Goal: Task Accomplishment & Management: Manage account settings

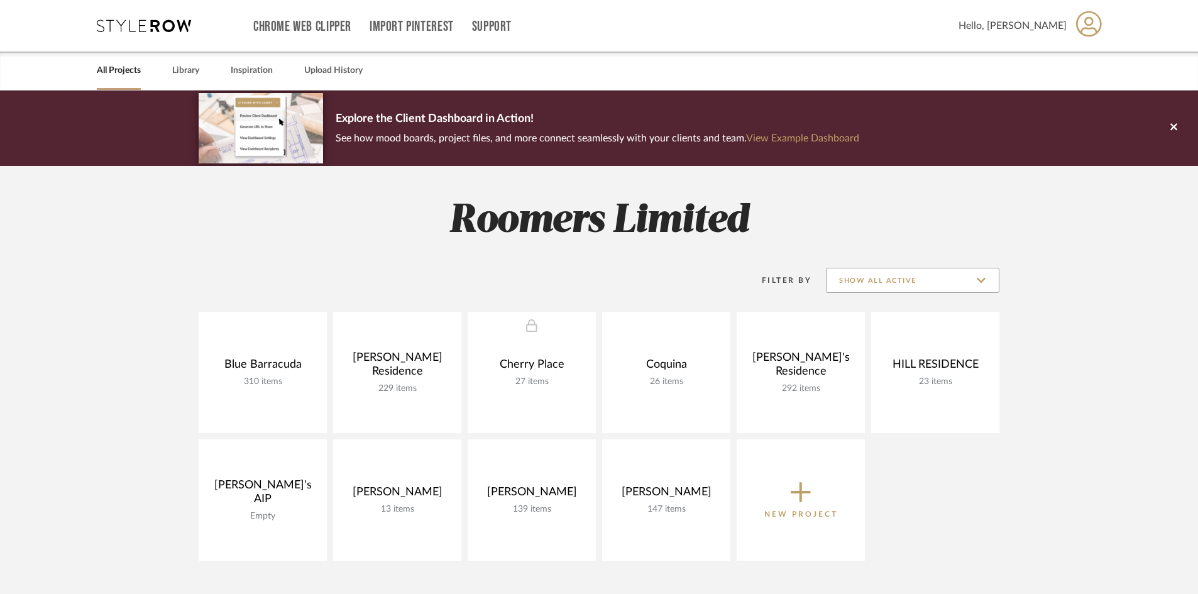
click at [906, 277] on input "Show All Active" at bounding box center [912, 280] width 173 height 25
click at [882, 371] on span "Archived" at bounding box center [914, 372] width 149 height 11
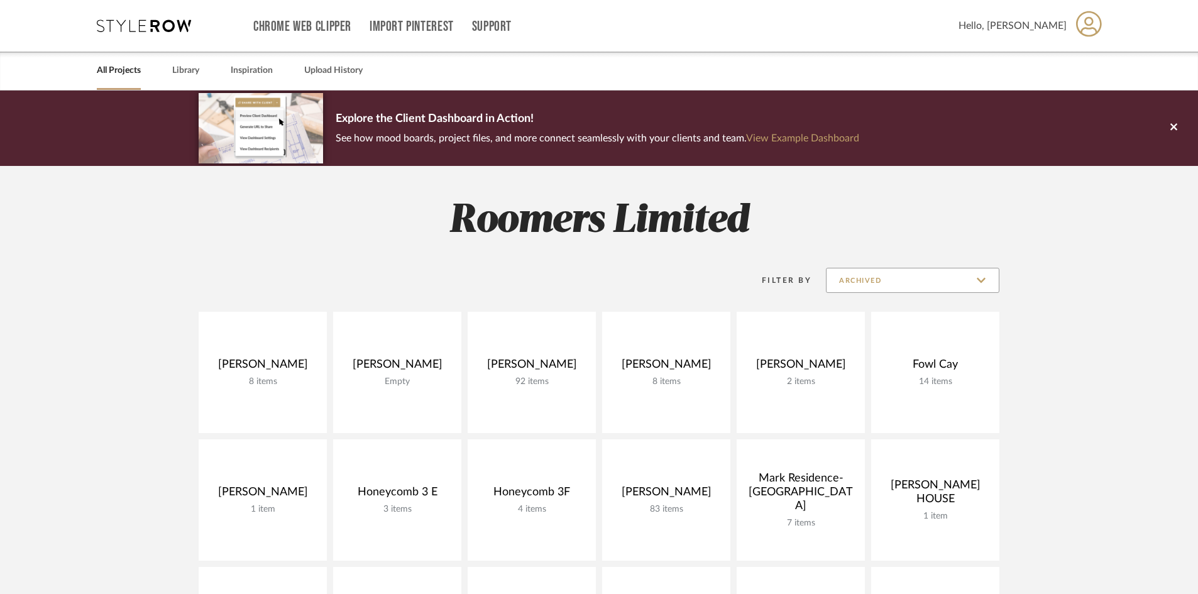
click at [931, 280] on input "Archived" at bounding box center [912, 280] width 173 height 25
click at [904, 317] on span "Show All Active" at bounding box center [914, 312] width 149 height 11
type input "Show All Active"
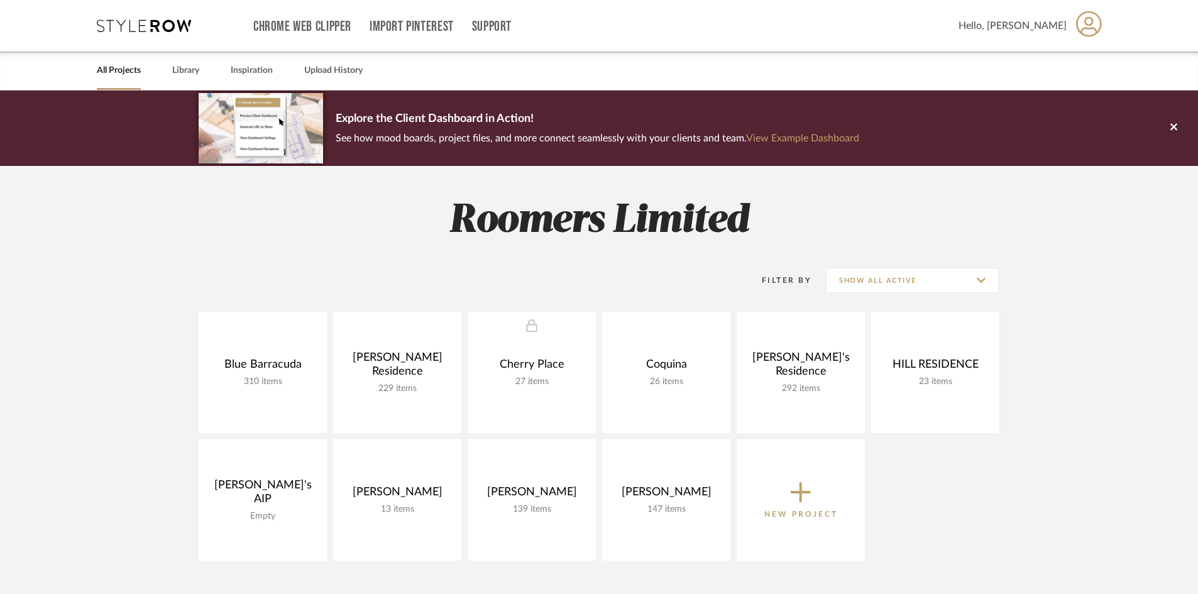
click at [798, 508] on p "New Project" at bounding box center [801, 514] width 74 height 13
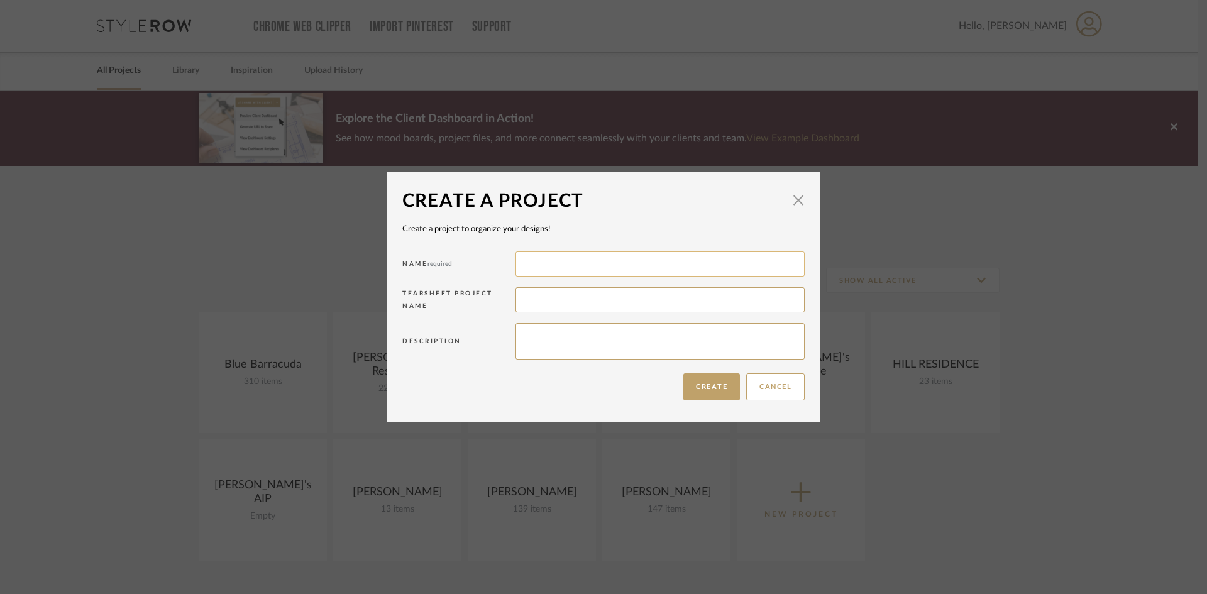
click at [678, 266] on input at bounding box center [659, 263] width 289 height 25
type input "Platts"
click at [717, 390] on button "Create" at bounding box center [711, 386] width 57 height 27
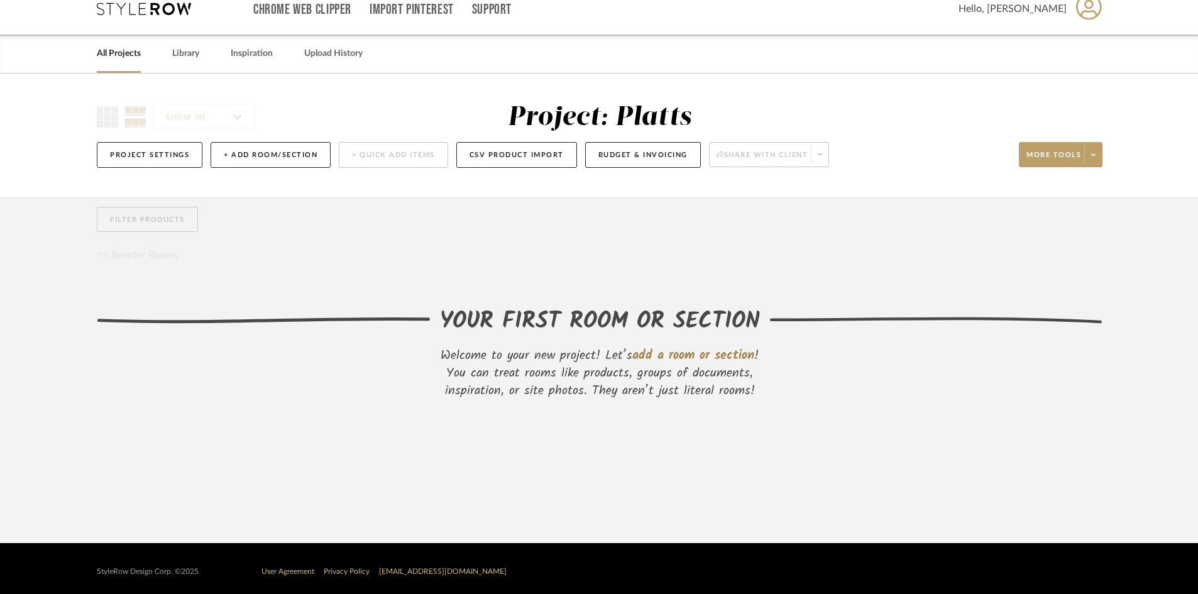
scroll to position [24, 0]
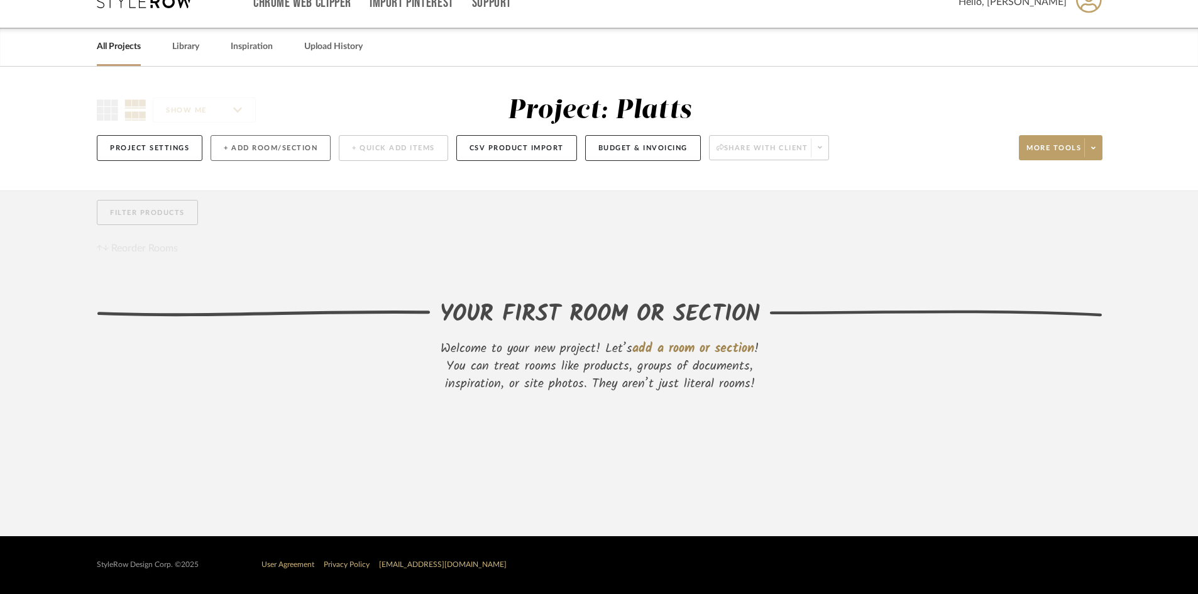
click at [244, 152] on button "+ Add Room/Section" at bounding box center [271, 148] width 120 height 26
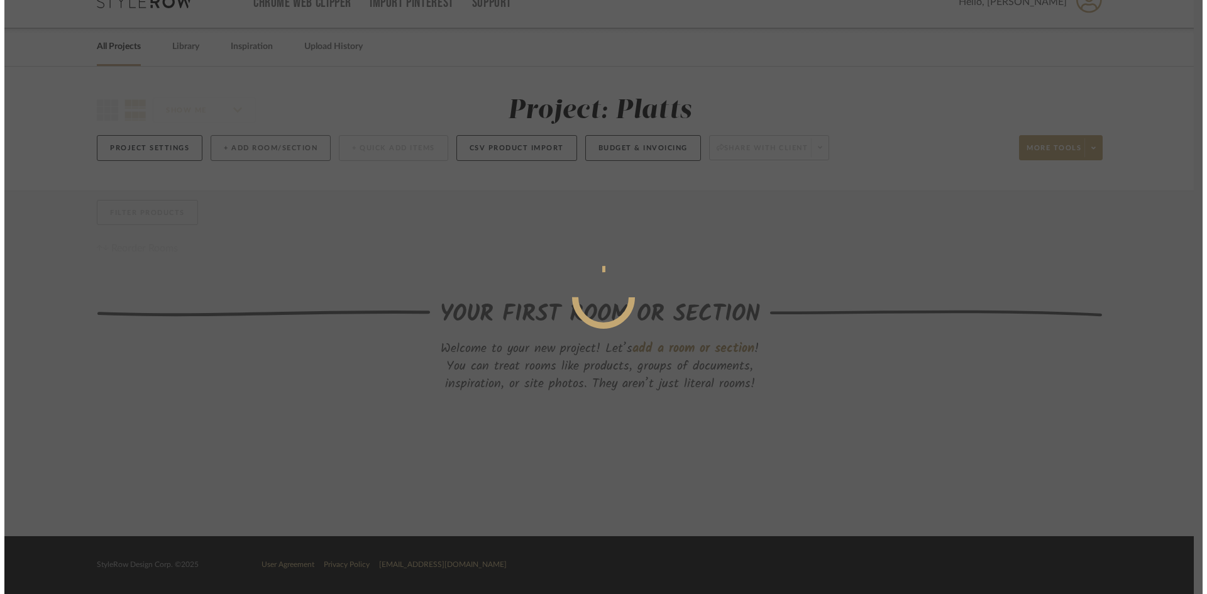
scroll to position [0, 0]
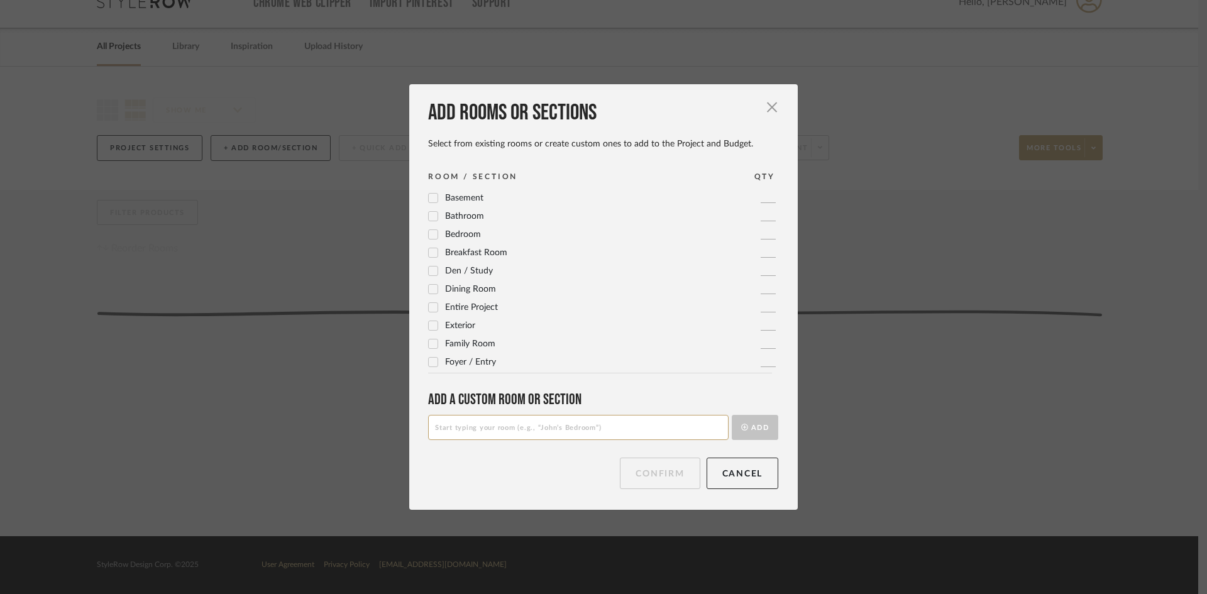
click at [486, 430] on input at bounding box center [578, 427] width 300 height 25
drag, startPoint x: 570, startPoint y: 431, endPoint x: 331, endPoint y: 415, distance: 239.3
click at [331, 415] on div "Add rooms or sections Select from existing rooms or create custom ones to add t…" at bounding box center [603, 297] width 1207 height 594
type input "Outdoor Shower"
click at [747, 429] on button "Add" at bounding box center [755, 427] width 47 height 25
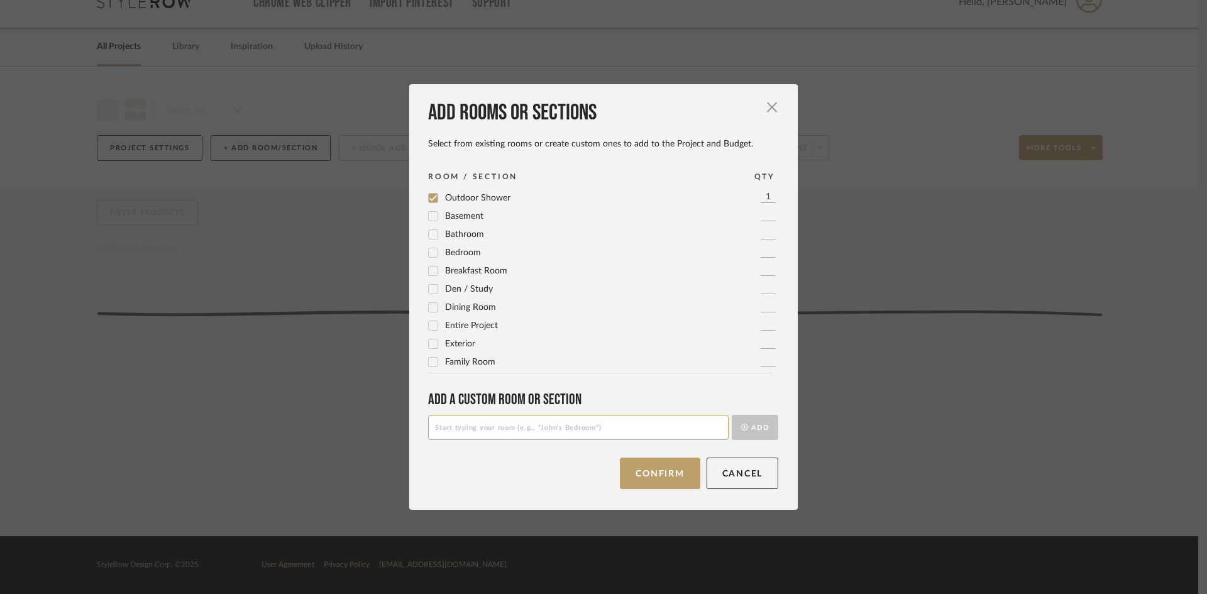
click at [524, 431] on input at bounding box center [578, 427] width 300 height 25
type input "Gazebo"
click at [762, 425] on button "Add" at bounding box center [755, 427] width 47 height 25
click at [667, 478] on button "Next" at bounding box center [671, 473] width 58 height 31
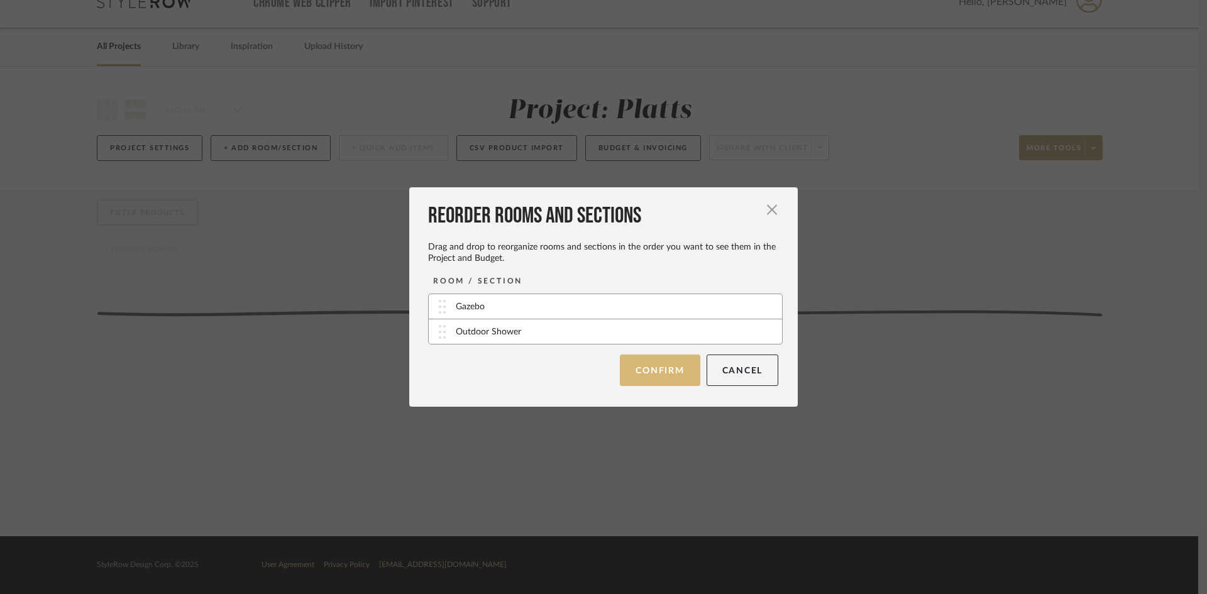
click at [648, 363] on button "Confirm" at bounding box center [660, 369] width 80 height 31
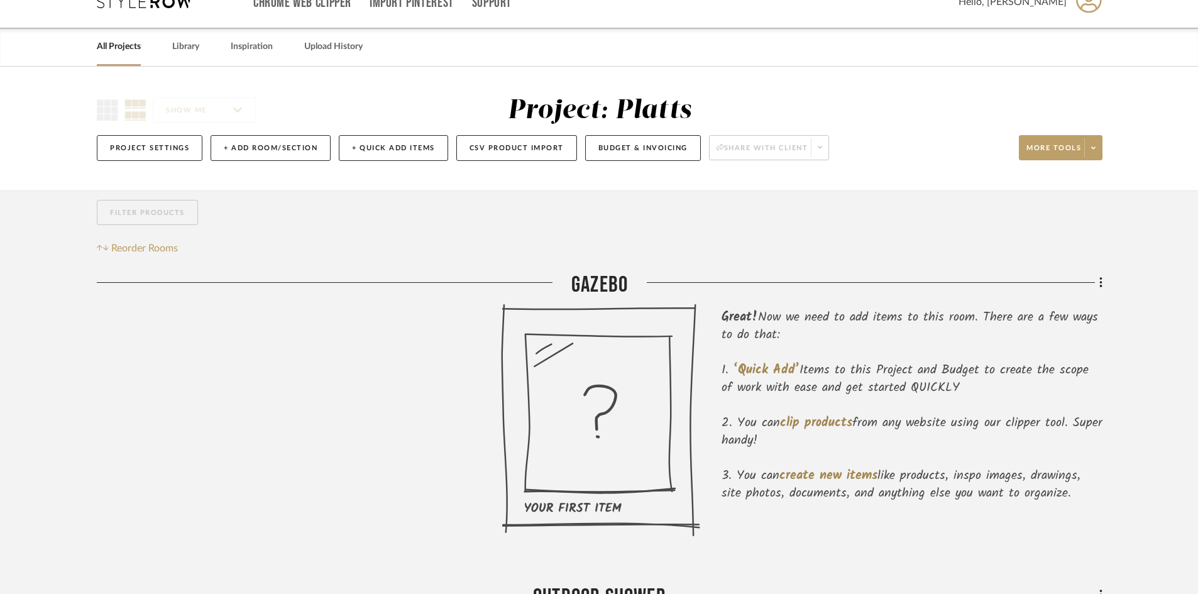
scroll to position [207, 0]
